Goal: Task Accomplishment & Management: Use online tool/utility

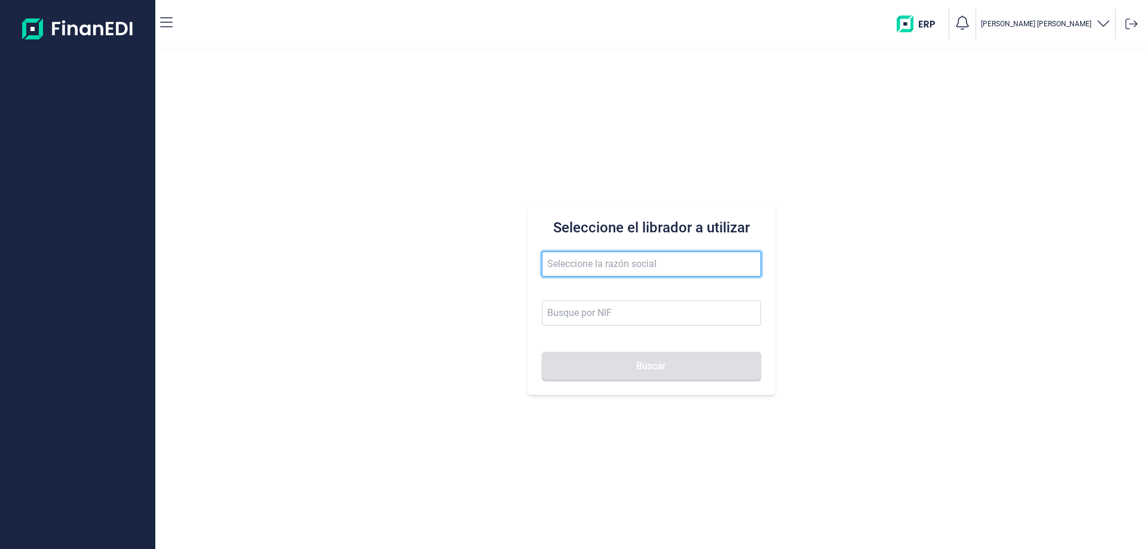
click at [589, 261] on input "text" at bounding box center [651, 263] width 219 height 25
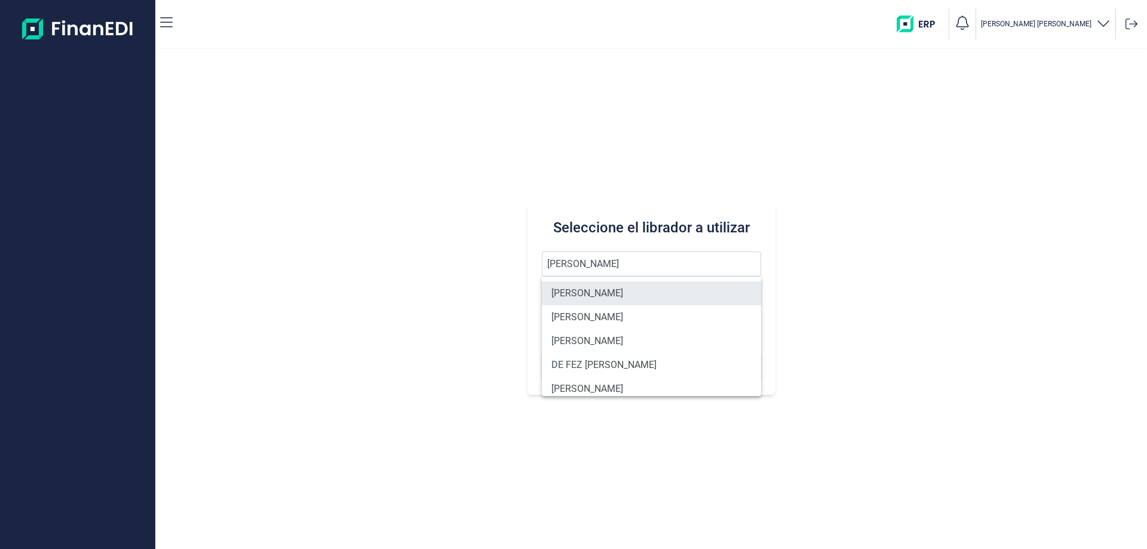
click at [614, 291] on li "[PERSON_NAME]" at bounding box center [651, 293] width 219 height 24
type input "[PERSON_NAME]"
type input "50113519S"
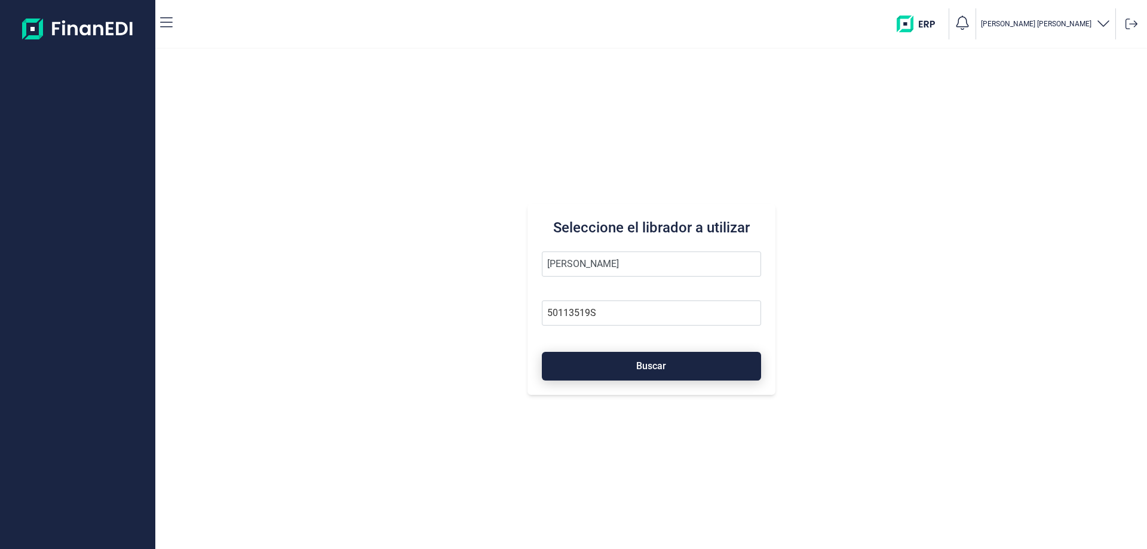
click at [628, 357] on button "Buscar" at bounding box center [651, 366] width 219 height 29
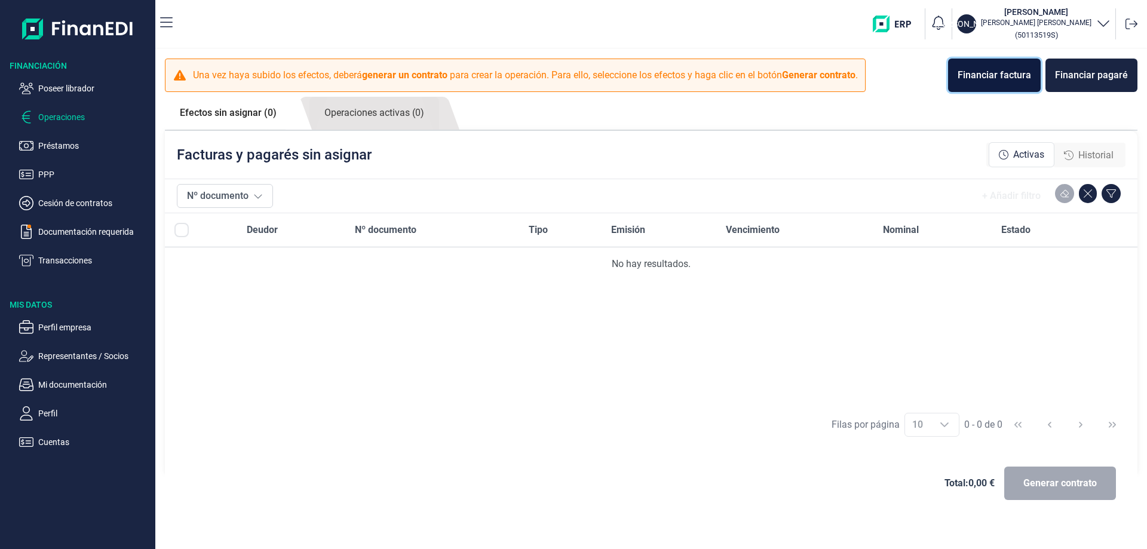
click at [973, 80] on div "Financiar factura" at bounding box center [993, 75] width 73 height 14
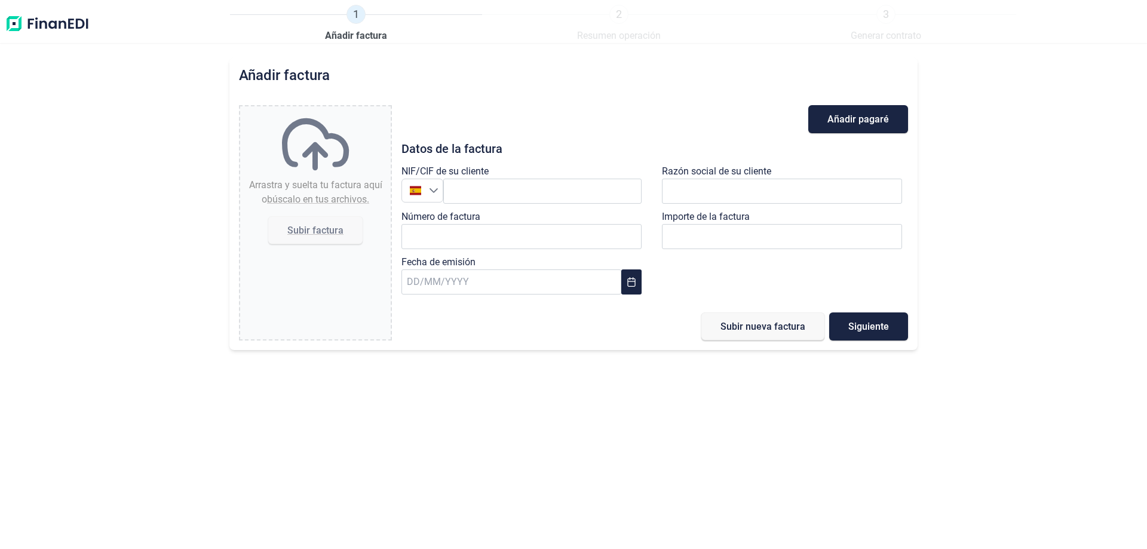
type input "0,00 €"
click at [57, 19] on img at bounding box center [47, 24] width 85 height 38
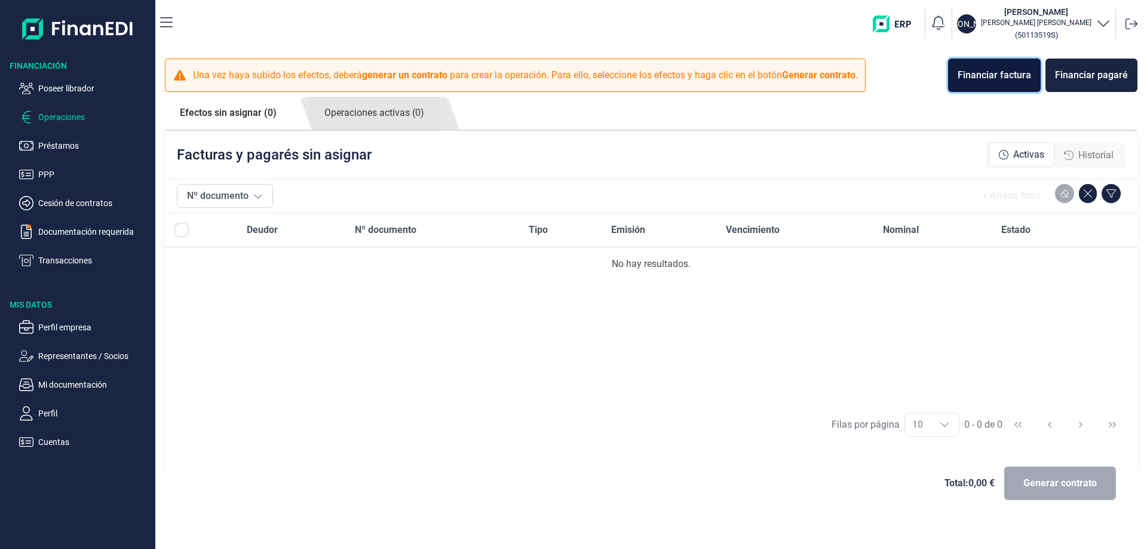
click at [962, 83] on button "Financiar factura" at bounding box center [994, 75] width 93 height 33
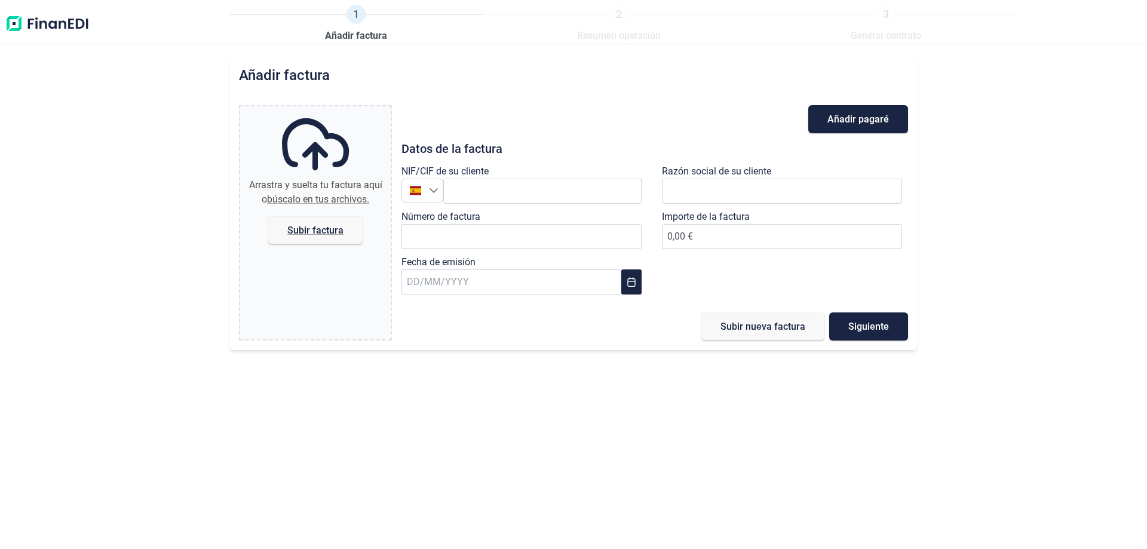
drag, startPoint x: 576, startPoint y: 37, endPoint x: 637, endPoint y: 41, distance: 60.5
click at [637, 41] on ol "1 Añadir factura 2 Resumen operación 3 Generar contrato" at bounding box center [623, 24] width 786 height 38
click at [59, 28] on img at bounding box center [47, 24] width 85 height 38
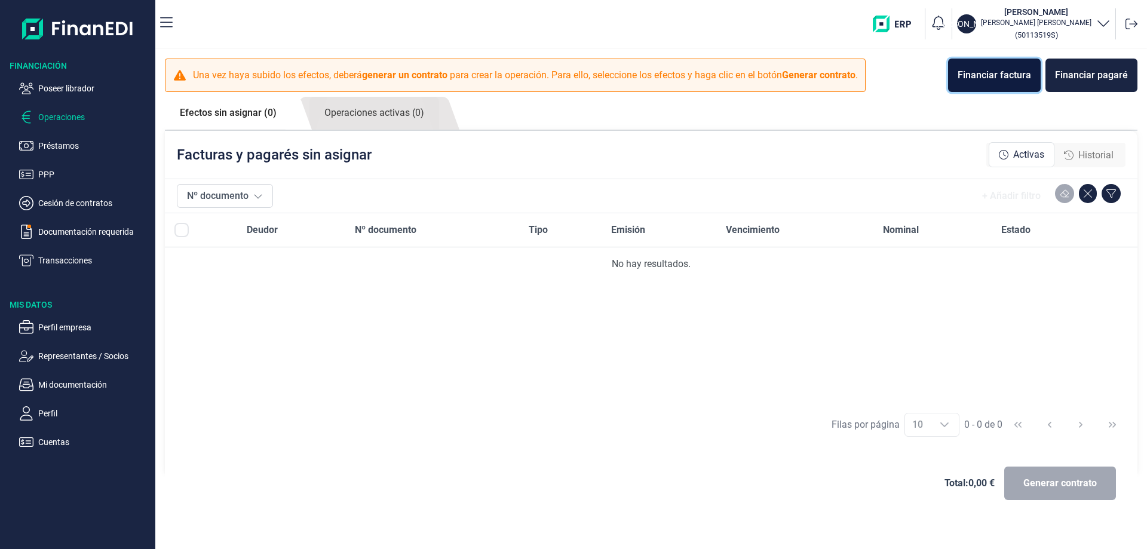
click at [979, 82] on div "Financiar factura" at bounding box center [993, 75] width 73 height 14
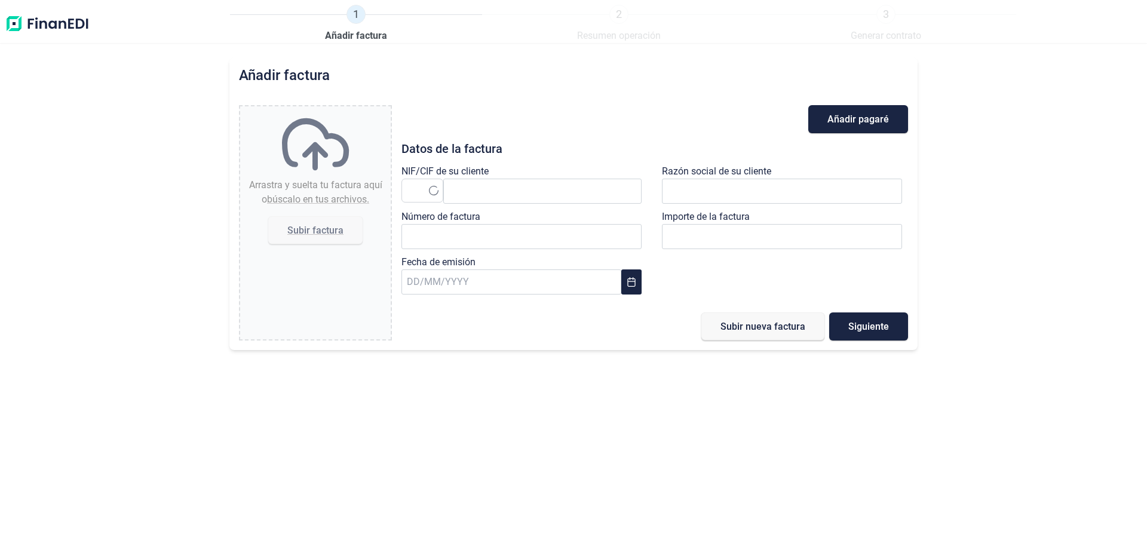
type input "0,00 €"
click at [44, 19] on img at bounding box center [47, 24] width 85 height 38
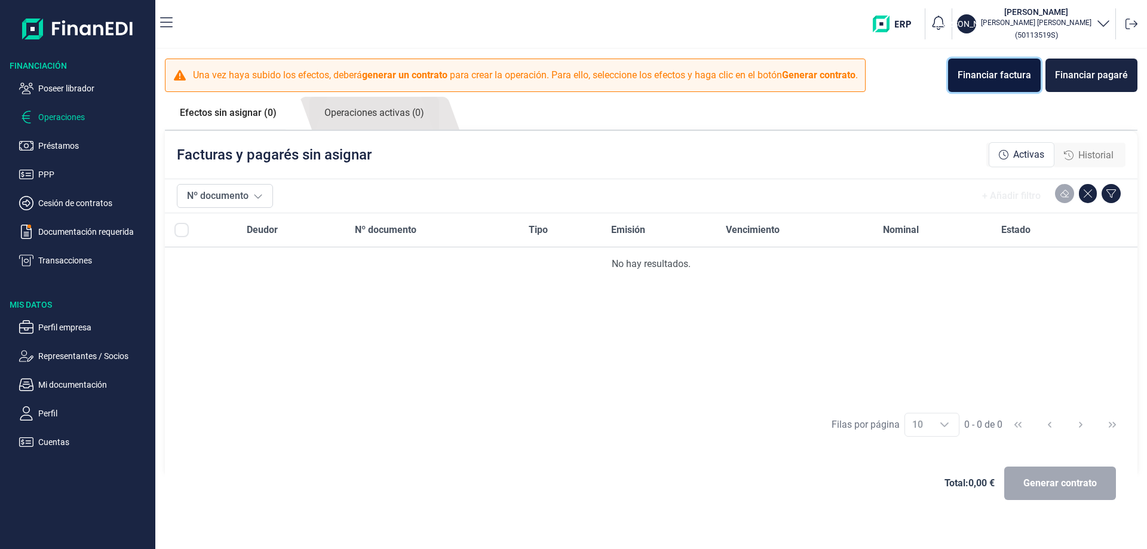
click at [982, 67] on button "Financiar factura" at bounding box center [994, 75] width 93 height 33
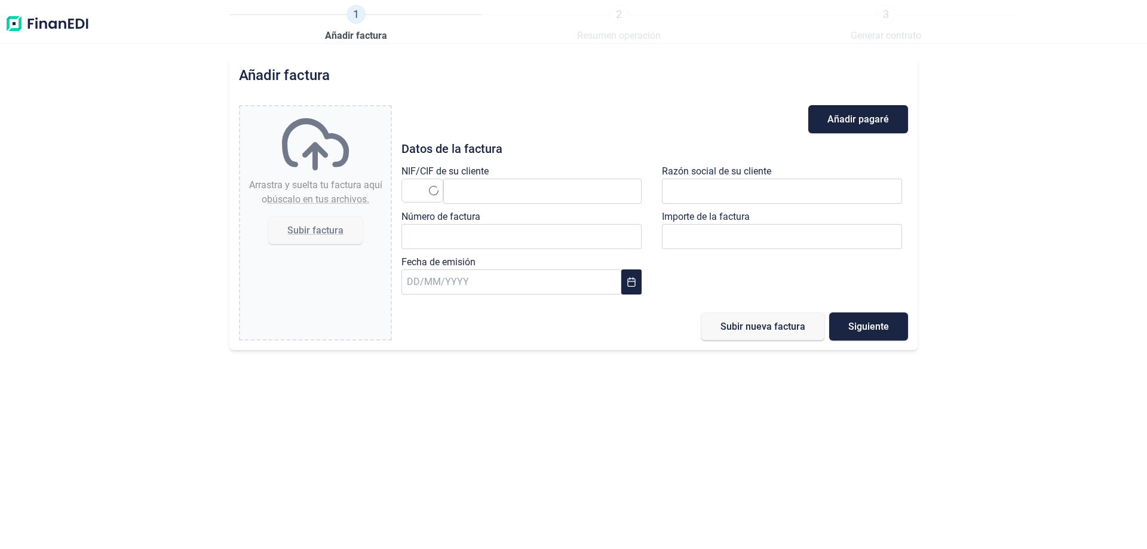
type input "0,00 €"
click at [70, 29] on img at bounding box center [47, 24] width 85 height 38
